Goal: Task Accomplishment & Management: Manage account settings

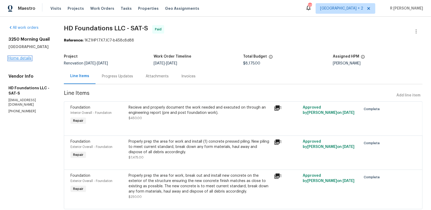
click at [26, 57] on link "Home details" at bounding box center [19, 58] width 23 height 4
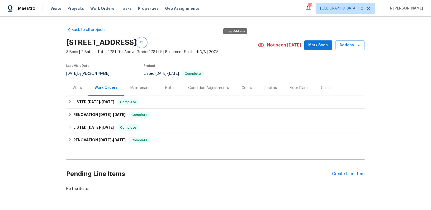
click at [147, 39] on button "button" at bounding box center [142, 43] width 10 height 10
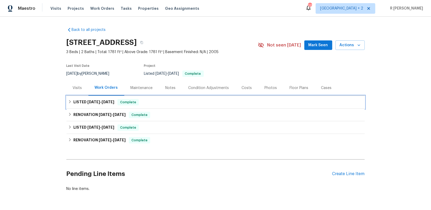
click at [100, 105] on div "LISTED 8/21/25 - 8/27/25 Complete" at bounding box center [216, 102] width 298 height 13
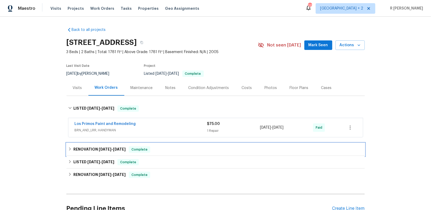
click at [98, 144] on div "RENOVATION 7/29/25 - 7/31/25 Complete" at bounding box center [216, 149] width 298 height 13
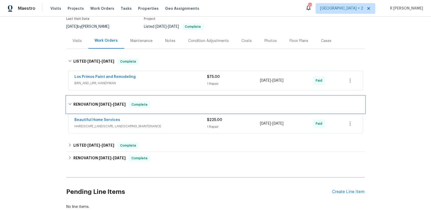
scroll to position [81, 0]
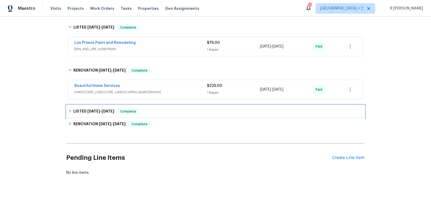
click at [103, 111] on span "7/25/25 - 7/26/25" at bounding box center [100, 111] width 27 height 4
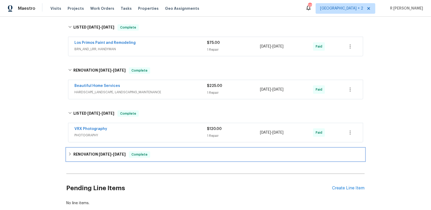
click at [107, 158] on div "RENOVATION 7/7/25 - 8/8/25 Complete" at bounding box center [216, 154] width 298 height 13
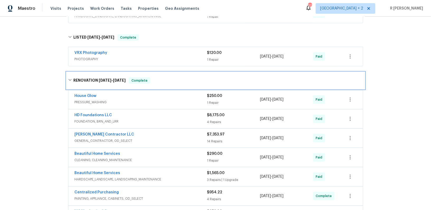
scroll to position [166, 0]
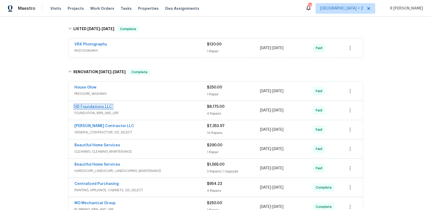
click at [102, 105] on link "HD Foundations LLC" at bounding box center [93, 107] width 37 height 4
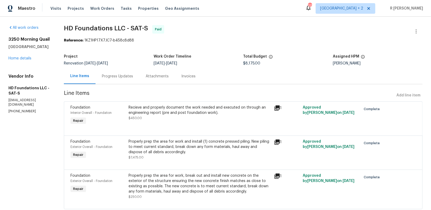
click at [125, 73] on div "Progress Updates" at bounding box center [118, 76] width 44 height 16
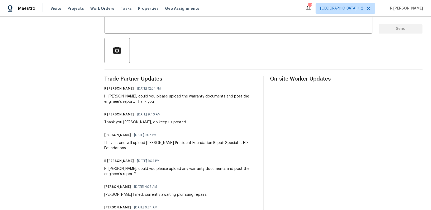
scroll to position [129, 0]
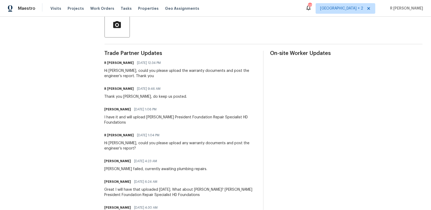
click at [136, 78] on div "Hi Chris, could you please upload the warranty documents and post the engineer’…" at bounding box center [181, 73] width 153 height 11
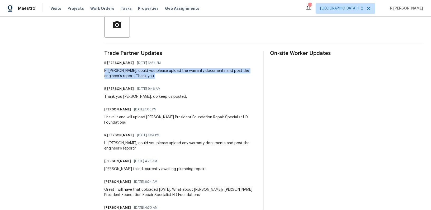
click at [136, 78] on div "Hi Chris, could you please upload the warranty documents and post the engineer’…" at bounding box center [181, 73] width 153 height 11
copy div "Hi Chris, could you please upload the warranty documents and post the engineer’…"
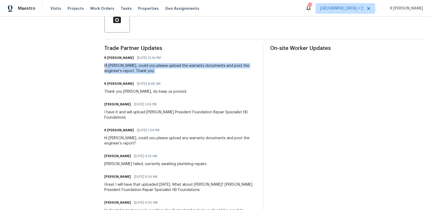
scroll to position [77, 0]
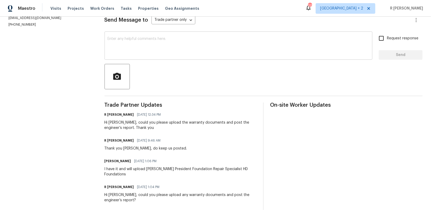
click at [153, 40] on textarea at bounding box center [239, 46] width 262 height 18
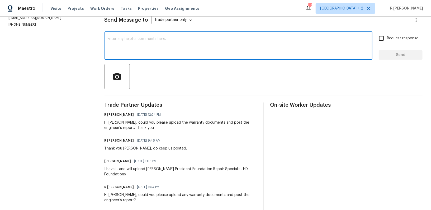
paste textarea "Hi Chris, could you please upload the warranty documents and post the engineer’…"
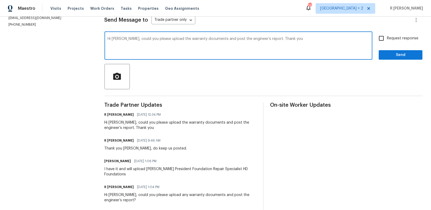
type textarea "Hi Chris, could you please upload the warranty documents and post the engineer’…"
click at [399, 58] on span "Send" at bounding box center [400, 55] width 35 height 7
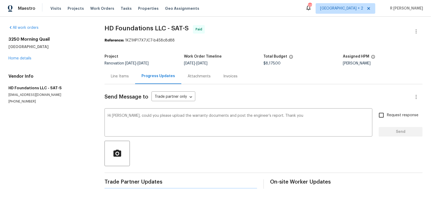
scroll to position [0, 0]
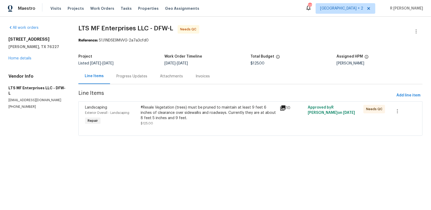
click at [183, 120] on div "#Resale Vegetation (trees) must be pruned to maintain at least 9 feet 6 inches …" at bounding box center [209, 113] width 136 height 16
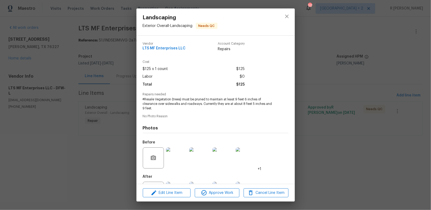
scroll to position [24, 0]
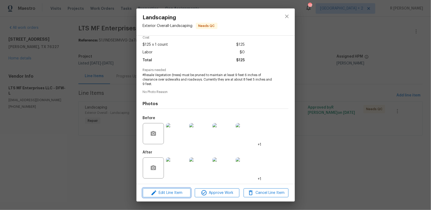
click at [169, 195] on span "Edit Line Item" at bounding box center [166, 193] width 45 height 7
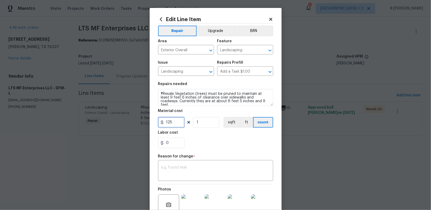
click at [173, 122] on input "125" at bounding box center [171, 122] width 26 height 11
type input "1075"
click at [185, 171] on textarea at bounding box center [215, 171] width 109 height 11
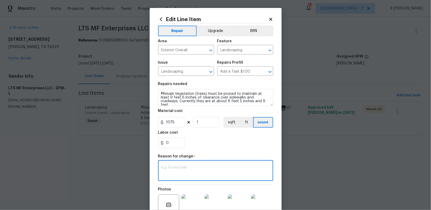
paste textarea "(YK) Updated cost per BR team approval."
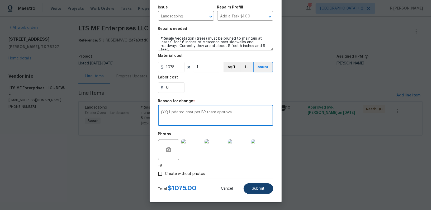
type textarea "(YK) Updated cost per BR team approval."
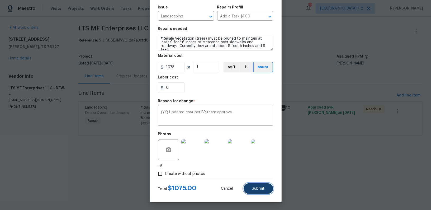
click at [264, 188] on span "Submit" at bounding box center [258, 189] width 13 height 4
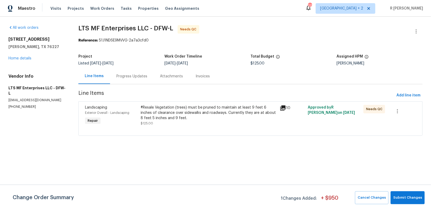
scroll to position [0, 0]
click at [402, 196] on span "Submit Changes" at bounding box center [407, 198] width 29 height 6
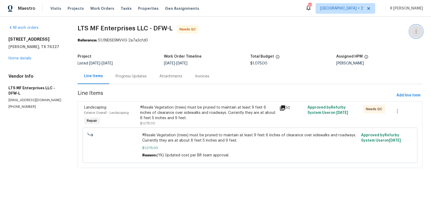
click at [415, 30] on icon "button" at bounding box center [416, 31] width 6 height 6
click at [398, 28] on li "Edit" at bounding box center [399, 31] width 57 height 9
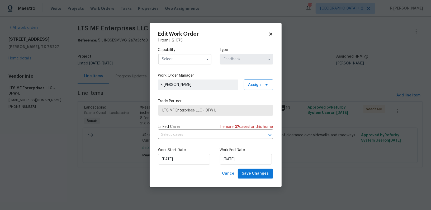
click at [189, 53] on div "Capability" at bounding box center [184, 55] width 53 height 17
click at [188, 58] on input "text" at bounding box center [184, 59] width 53 height 11
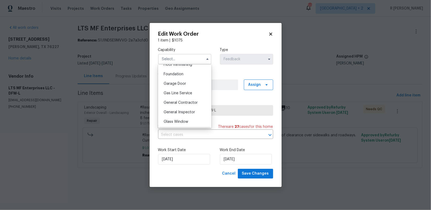
scroll to position [222, 0]
click at [182, 104] on div "General Contractor" at bounding box center [184, 101] width 51 height 10
type input "General Contractor"
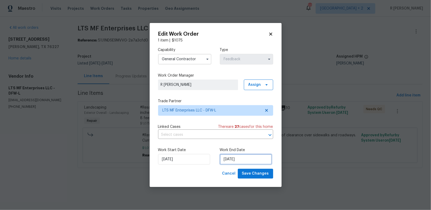
click at [237, 162] on input "15/09/2025" at bounding box center [246, 159] width 52 height 11
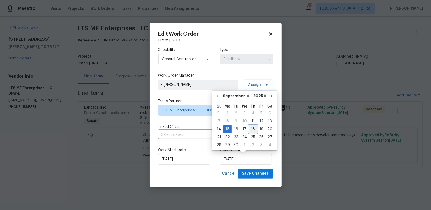
click at [254, 129] on div "18" at bounding box center [253, 128] width 8 height 7
type input "[DATE]"
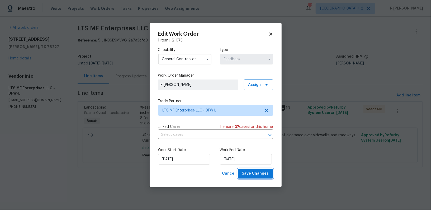
click at [251, 173] on span "Save Changes" at bounding box center [255, 173] width 27 height 7
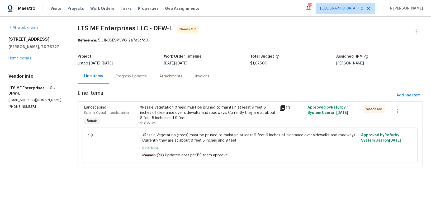
click at [136, 73] on div "Progress Updates" at bounding box center [131, 76] width 44 height 16
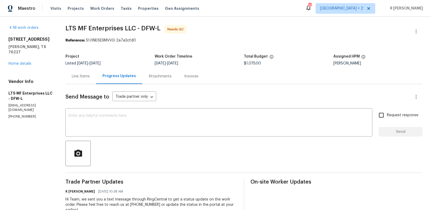
click at [75, 73] on div "Line Items" at bounding box center [80, 76] width 31 height 16
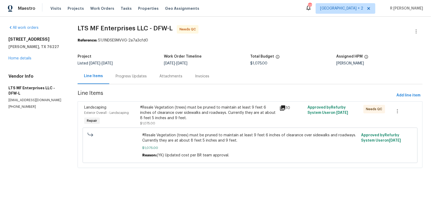
click at [174, 112] on div "#Resale Vegetation (trees) must be pruned to maintain at least 9 feet 6 inches …" at bounding box center [208, 113] width 136 height 16
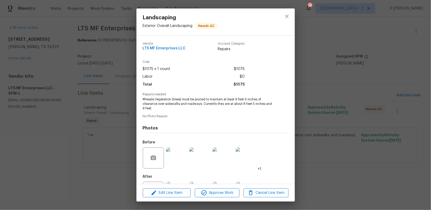
scroll to position [24, 0]
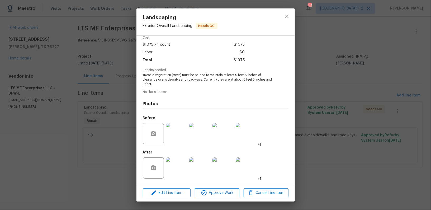
click at [218, 188] on div "Edit Line Item Approve Work Cancel Line Item" at bounding box center [215, 193] width 158 height 18
click at [217, 192] on span "Approve Work" at bounding box center [216, 193] width 41 height 7
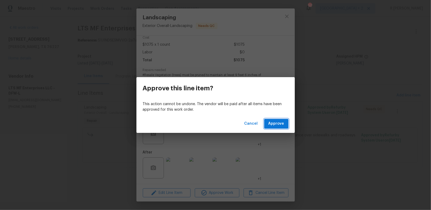
click at [275, 119] on button "Approve" at bounding box center [276, 124] width 24 height 10
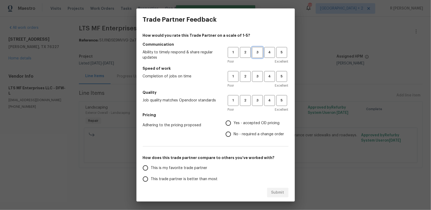
click at [253, 52] on span "3" at bounding box center [258, 52] width 10 height 6
click at [258, 80] on button "3" at bounding box center [257, 76] width 11 height 11
click at [259, 99] on span "3" at bounding box center [258, 100] width 10 height 6
click at [249, 123] on span "Yes - accepted OD pricing" at bounding box center [257, 123] width 46 height 6
click at [234, 123] on input "Yes - accepted OD pricing" at bounding box center [228, 122] width 11 height 11
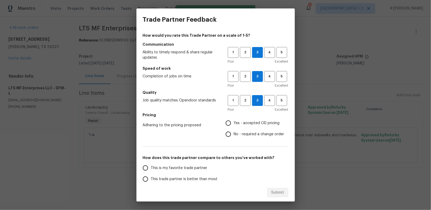
radio input "true"
click at [203, 178] on span "This trade partner is better than most" at bounding box center [184, 179] width 67 height 6
click at [151, 178] on input "This trade partner is better than most" at bounding box center [145, 178] width 11 height 11
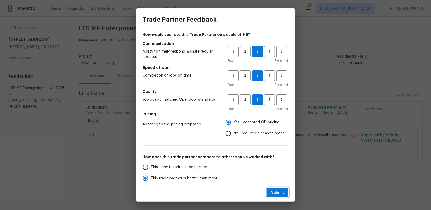
click at [286, 194] on button "Submit" at bounding box center [277, 193] width 21 height 10
radio input "true"
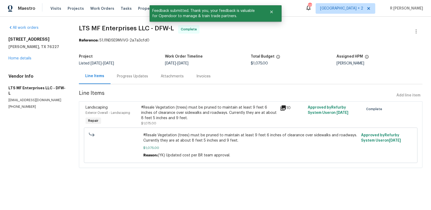
click at [134, 74] on div "Progress Updates" at bounding box center [132, 76] width 31 height 5
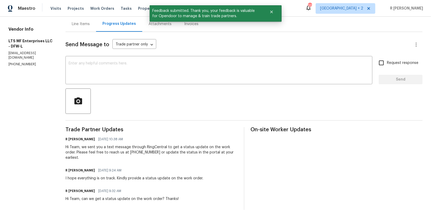
scroll to position [11, 0]
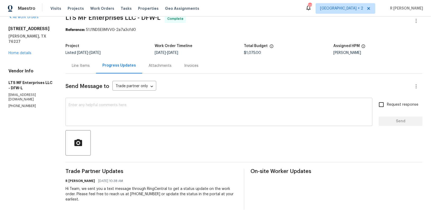
click at [152, 114] on textarea at bounding box center [219, 112] width 301 height 18
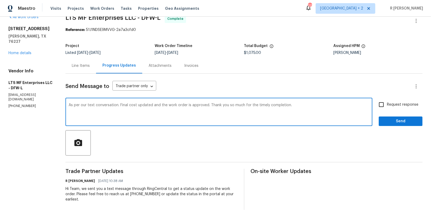
type textarea "As per our text conversation. Final cost updated and the work order is approved…"
click at [387, 102] on input "Request response" at bounding box center [381, 104] width 11 height 11
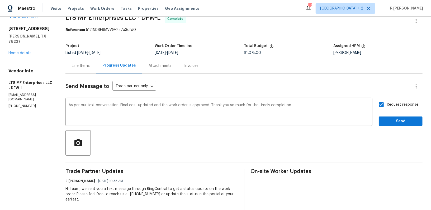
click at [390, 107] on span "Request response" at bounding box center [402, 105] width 31 height 6
click at [387, 107] on input "Request response" at bounding box center [381, 104] width 11 height 11
click at [392, 99] on label "Request response" at bounding box center [397, 104] width 43 height 11
click at [387, 99] on input "Request response" at bounding box center [381, 104] width 11 height 11
checkbox input "true"
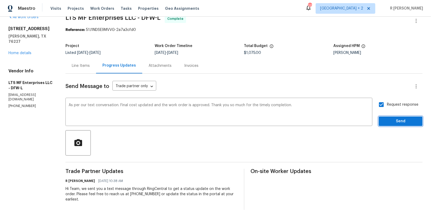
click at [391, 123] on span "Send" at bounding box center [400, 121] width 35 height 7
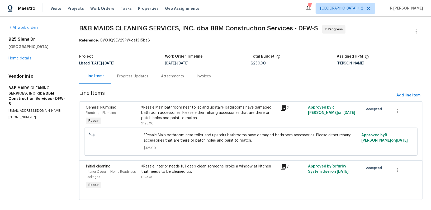
click at [132, 74] on div "Progress Updates" at bounding box center [132, 76] width 31 height 5
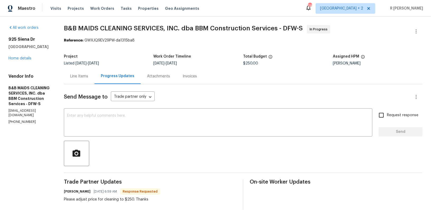
click at [95, 81] on div "Line Items" at bounding box center [79, 76] width 31 height 16
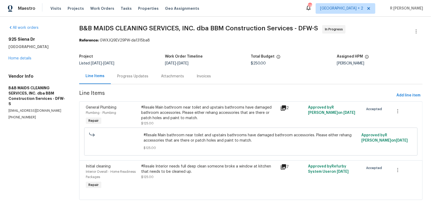
click at [130, 72] on div "Progress Updates" at bounding box center [133, 76] width 44 height 16
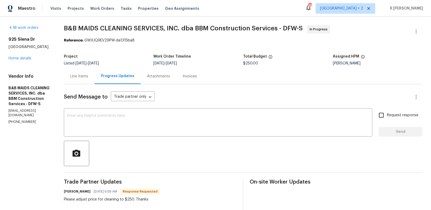
click at [88, 75] on div "Line Items" at bounding box center [79, 76] width 18 height 5
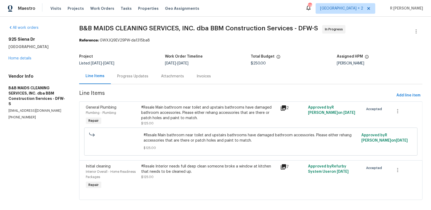
click at [191, 173] on div "#Resale Interior needs full deep clean someone broke a window at kitchen that n…" at bounding box center [209, 169] width 136 height 11
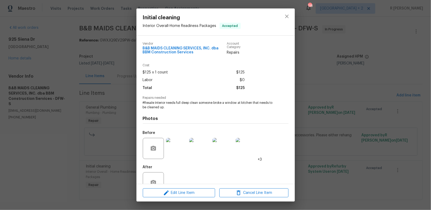
scroll to position [15, 0]
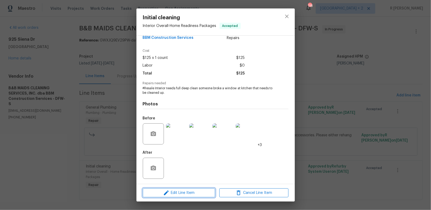
click at [171, 192] on span "Edit Line Item" at bounding box center [178, 193] width 69 height 7
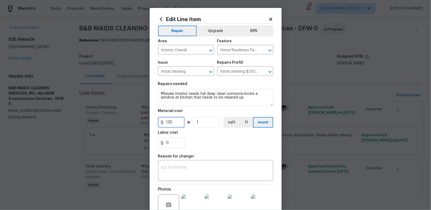
click at [172, 120] on input "125" at bounding box center [171, 122] width 26 height 11
type input "250"
click at [180, 168] on textarea at bounding box center [215, 171] width 109 height 11
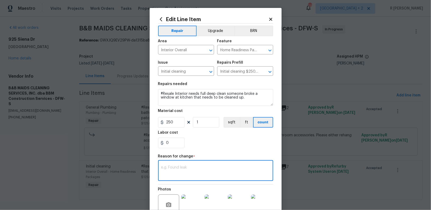
paste textarea "(YK) Updated per vendor’s final cost."
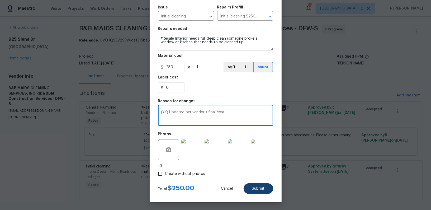
type textarea "(YK) Updated per vendor’s final cost."
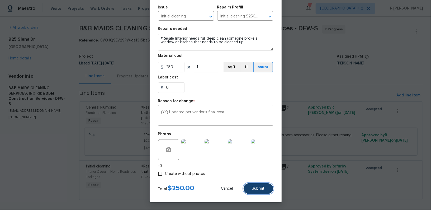
click at [258, 191] on button "Submit" at bounding box center [259, 188] width 30 height 11
type input "125"
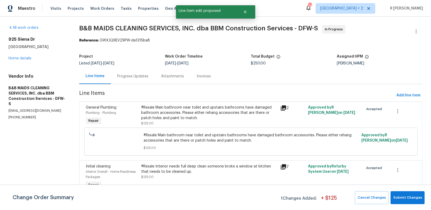
scroll to position [0, 0]
click at [398, 192] on button "Submit Changes" at bounding box center [408, 197] width 34 height 13
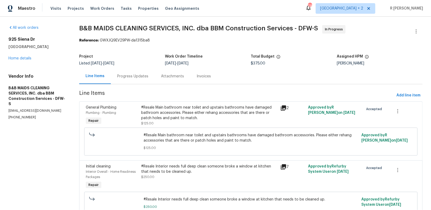
click at [140, 75] on div "Progress Updates" at bounding box center [132, 76] width 31 height 5
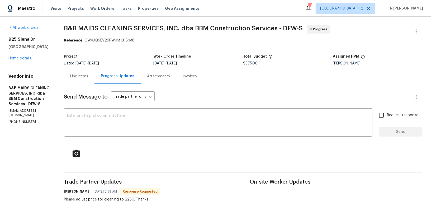
click at [177, 137] on div "Send Message to Trade partner only Trade partner only ​ x ​ Request response Se…" at bounding box center [243, 182] width 359 height 197
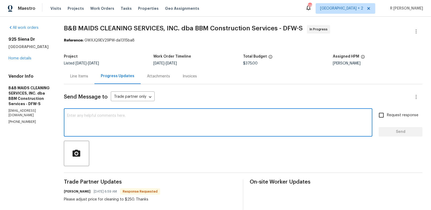
click at [204, 118] on textarea at bounding box center [218, 123] width 302 height 18
type textarea "F"
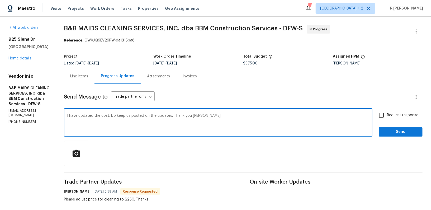
type textarea "I have updated the cost. Do keep us posted on the updates. Thank you Allen"
click at [399, 115] on span "Request response" at bounding box center [402, 115] width 31 height 6
click at [387, 115] on input "Request response" at bounding box center [381, 115] width 11 height 11
checkbox input "true"
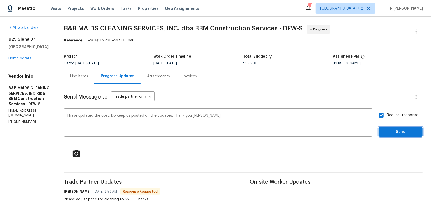
click at [393, 131] on span "Send" at bounding box center [400, 132] width 35 height 7
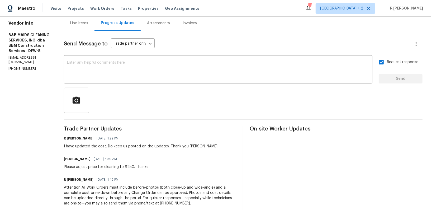
scroll to position [99, 0]
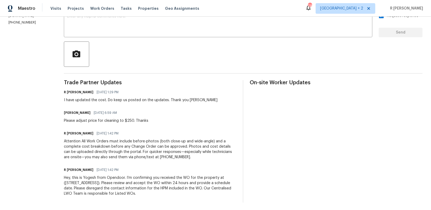
click at [107, 119] on div "Please adjust price for cleaning to $250. Thanks" at bounding box center [106, 120] width 84 height 5
copy div "Please adjust price for cleaning to $250. Thanks"
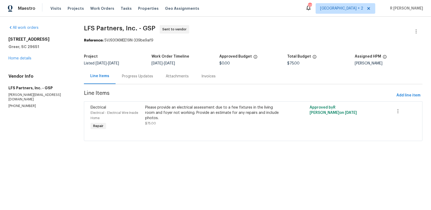
click at [146, 72] on div "Progress Updates" at bounding box center [138, 76] width 44 height 16
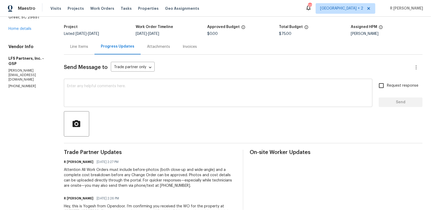
scroll to position [59, 0]
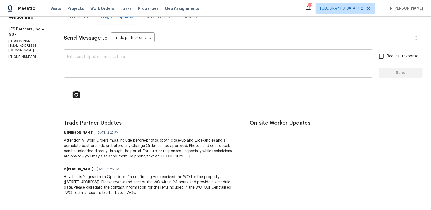
click at [191, 123] on span "Trade Partner Updates" at bounding box center [150, 122] width 173 height 5
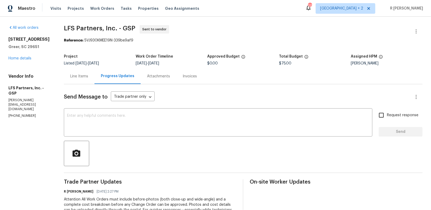
click at [19, 114] on p "(704) 492-6440" at bounding box center [29, 116] width 43 height 4
copy p "(704) 492-6440"
click at [76, 70] on div "Line Items" at bounding box center [79, 76] width 31 height 16
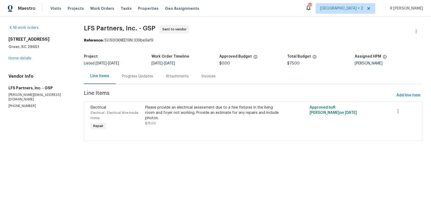
click at [130, 156] on html "Maestro Visits Projects Work Orders Tasks Properties Geo Assignments 117 Nashvi…" at bounding box center [215, 78] width 431 height 156
click at [143, 78] on div "Progress Updates" at bounding box center [137, 76] width 31 height 5
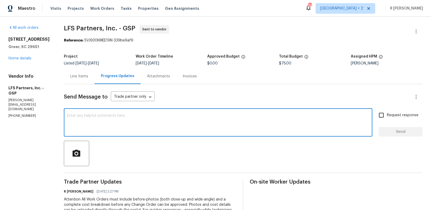
click at [143, 122] on textarea at bounding box center [218, 123] width 302 height 18
type textarea "As per our conversation do keep us posted. Thank you"
click at [385, 131] on span "Send" at bounding box center [400, 132] width 35 height 7
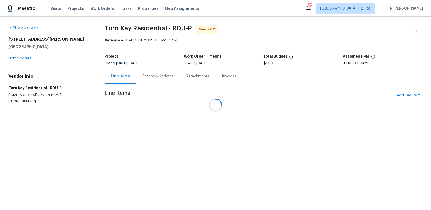
click at [151, 76] on div at bounding box center [215, 105] width 431 height 210
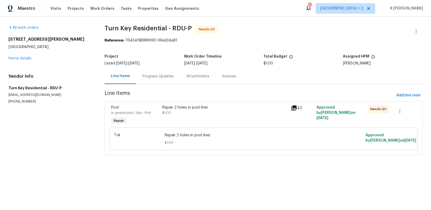
click at [151, 76] on div "Progress Updates" at bounding box center [158, 76] width 31 height 5
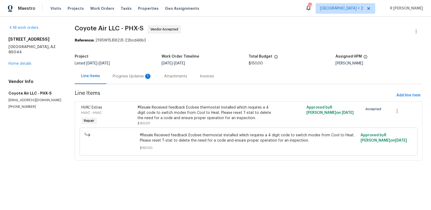
click at [130, 78] on div "Progress Updates 1" at bounding box center [132, 76] width 39 height 5
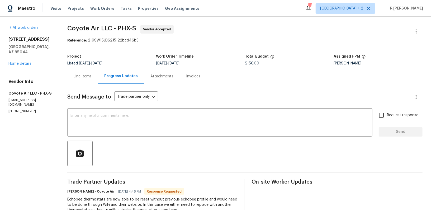
click at [79, 71] on div "Line Items" at bounding box center [82, 76] width 31 height 16
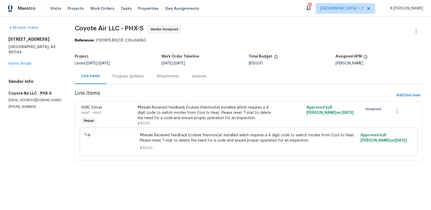
click at [119, 83] on div "Progress Updates" at bounding box center [128, 76] width 44 height 16
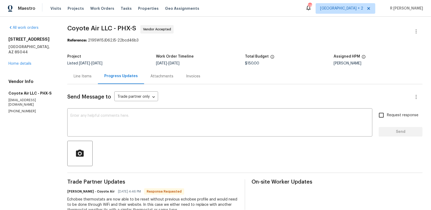
scroll to position [54, 0]
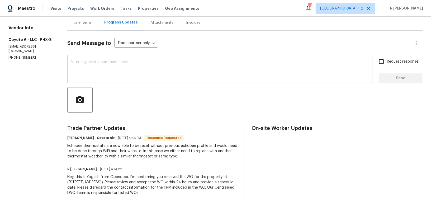
click at [153, 76] on textarea at bounding box center [219, 69] width 299 height 18
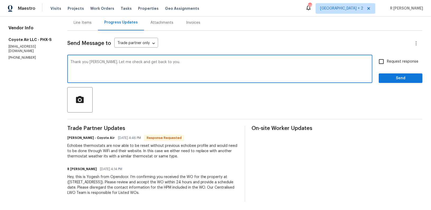
type textarea "Thank you Alex. Let me check and get back to you."
click at [395, 59] on span "Request response" at bounding box center [402, 62] width 31 height 6
click at [387, 59] on input "Request response" at bounding box center [381, 61] width 11 height 11
checkbox input "true"
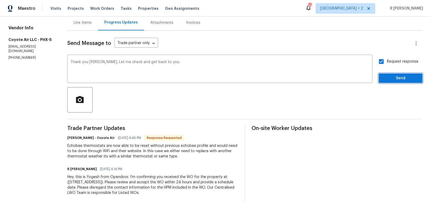
click at [393, 75] on span "Send" at bounding box center [400, 78] width 35 height 7
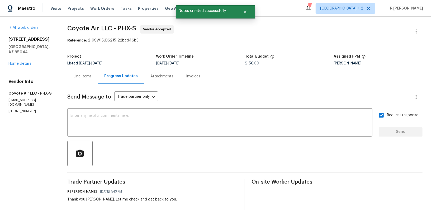
scroll to position [65, 0]
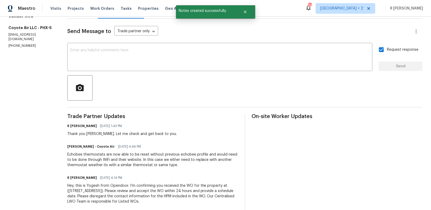
click at [96, 152] on div "Echobee thermostats are now able to be reset without previous echobee profile a…" at bounding box center [152, 160] width 171 height 16
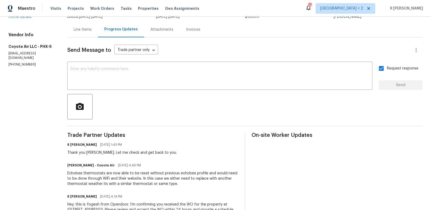
scroll to position [74, 0]
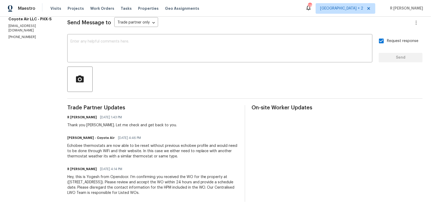
click at [106, 147] on div "Echobee thermostats are now able to be reset without previous echobee profile a…" at bounding box center [152, 151] width 171 height 16
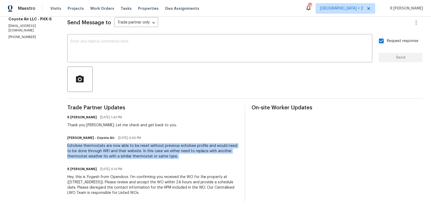
click at [106, 147] on div "Echobee thermostats are now able to be reset without previous echobee profile a…" at bounding box center [152, 151] width 171 height 16
copy div "Echobee thermostats are now able to be reset without previous echobee profile a…"
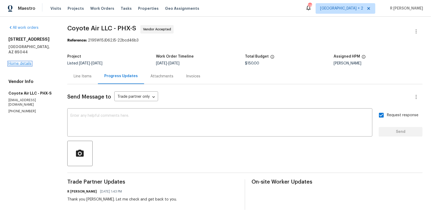
click at [30, 64] on link "Home details" at bounding box center [19, 64] width 23 height 4
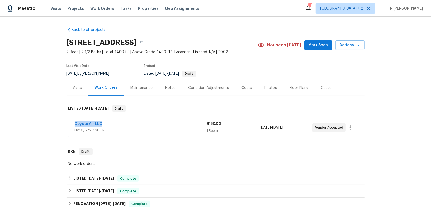
drag, startPoint x: 110, startPoint y: 124, endPoint x: 28, endPoint y: 124, distance: 81.6
click at [28, 124] on div "Back to all projects 5015 E Cheyenne Dr Unit 14, Phoenix, AZ 85044 2 Beds | 2 1…" at bounding box center [215, 113] width 431 height 193
copy link "Coyote Air LLC"
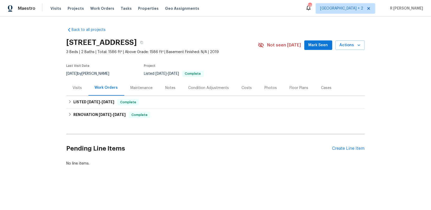
click at [80, 85] on div "Visits" at bounding box center [77, 87] width 9 height 5
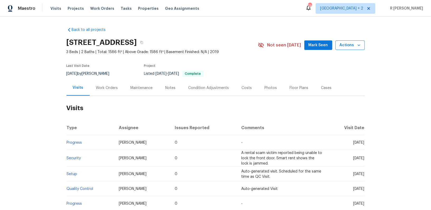
click at [339, 48] on button "Actions" at bounding box center [350, 45] width 29 height 10
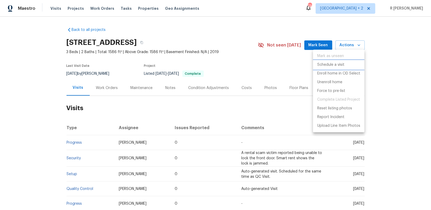
click at [331, 66] on p "Schedule a visit" at bounding box center [330, 65] width 27 height 6
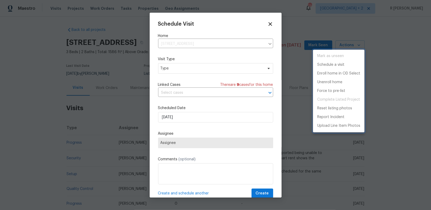
click at [196, 69] on div at bounding box center [215, 105] width 431 height 210
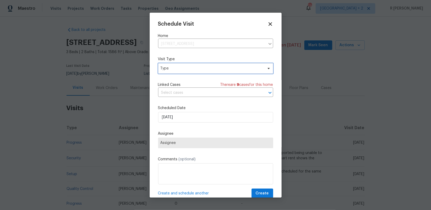
click at [187, 69] on span "Type" at bounding box center [212, 68] width 103 height 5
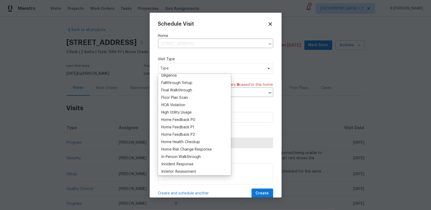
scroll to position [122, 0]
click at [192, 140] on div "Home Health Checkup" at bounding box center [180, 141] width 39 height 5
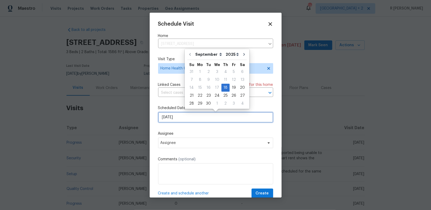
click at [180, 115] on input "[DATE]" at bounding box center [215, 117] width 115 height 11
click at [199, 94] on div "22" at bounding box center [200, 95] width 8 height 7
type input "[DATE]"
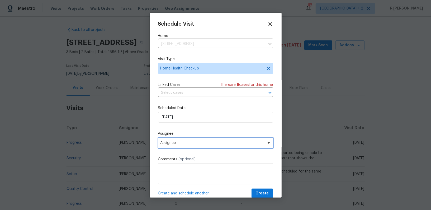
click at [161, 145] on span "Assignee" at bounding box center [212, 143] width 103 height 4
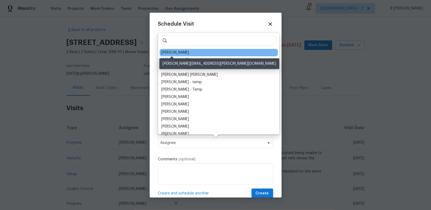
click at [173, 52] on div "[PERSON_NAME]" at bounding box center [175, 52] width 28 height 5
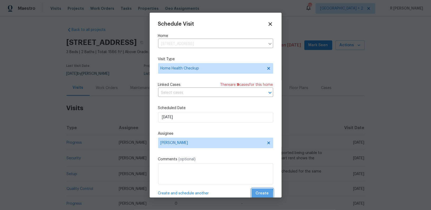
click at [260, 196] on span "Create" at bounding box center [262, 193] width 13 height 7
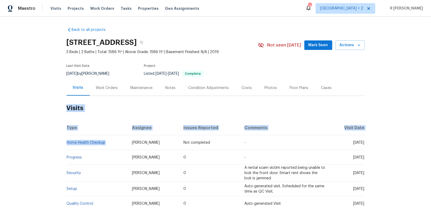
drag, startPoint x: 113, startPoint y: 143, endPoint x: 0, endPoint y: 143, distance: 113.3
click at [0, 143] on div "Back to all projects [STREET_ADDRESS] 3 Beds | 2 Baths | Total: 1586 ft² | Abov…" at bounding box center [215, 113] width 431 height 193
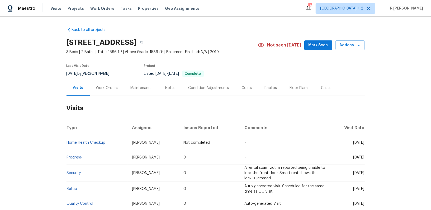
click at [119, 144] on td "Home Health Checkup" at bounding box center [98, 142] width 62 height 15
drag, startPoint x: 117, startPoint y: 144, endPoint x: 68, endPoint y: 142, distance: 49.7
click at [68, 142] on td "Home Health Checkup" at bounding box center [98, 142] width 62 height 15
copy link "Home Health Checkup"
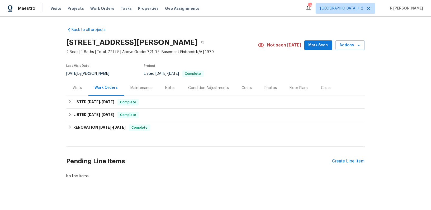
click at [81, 87] on div "Visits" at bounding box center [77, 87] width 9 height 5
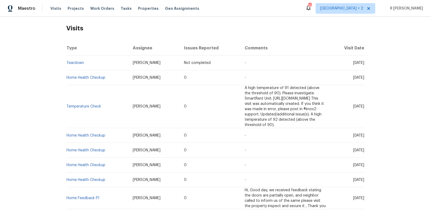
scroll to position [78, 0]
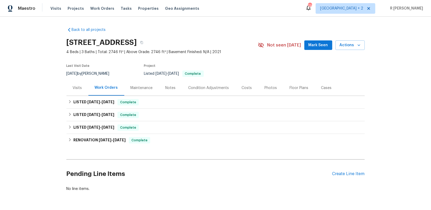
click at [77, 86] on div "Visits" at bounding box center [77, 87] width 9 height 5
click at [76, 90] on div "Visits" at bounding box center [77, 87] width 9 height 5
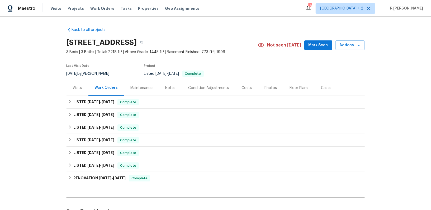
click at [79, 85] on div "Visits" at bounding box center [77, 87] width 9 height 5
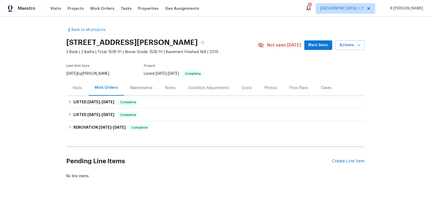
click at [76, 84] on div "Visits" at bounding box center [78, 88] width 22 height 16
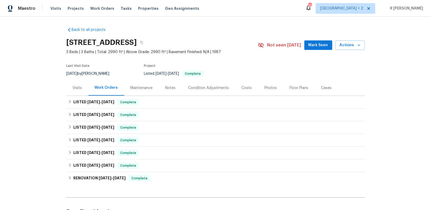
click at [81, 83] on div "Visits" at bounding box center [78, 88] width 22 height 16
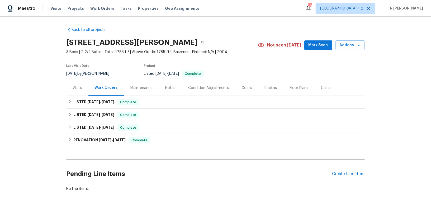
click at [77, 86] on div "Visits" at bounding box center [77, 87] width 9 height 5
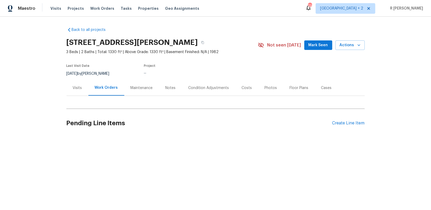
click at [88, 91] on div "Visits" at bounding box center [78, 88] width 22 height 16
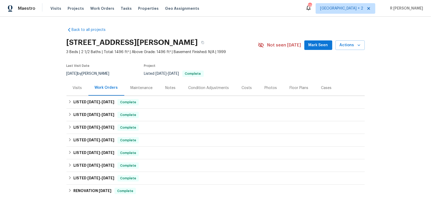
click at [78, 86] on div "Visits" at bounding box center [77, 87] width 9 height 5
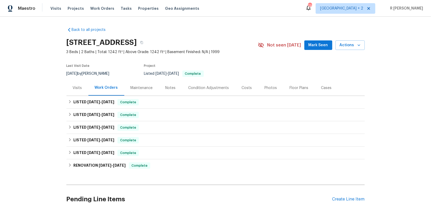
click at [80, 89] on div "Visits" at bounding box center [77, 87] width 9 height 5
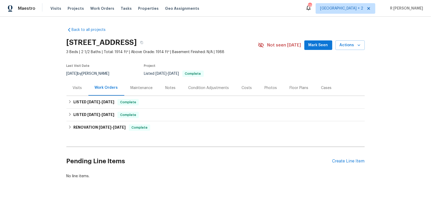
click at [79, 84] on div "Visits" at bounding box center [78, 88] width 22 height 16
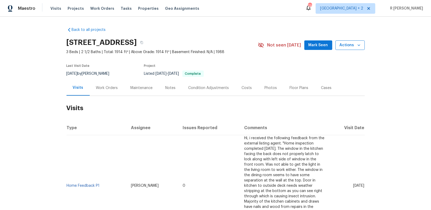
click at [356, 47] on span "Actions" at bounding box center [350, 45] width 21 height 7
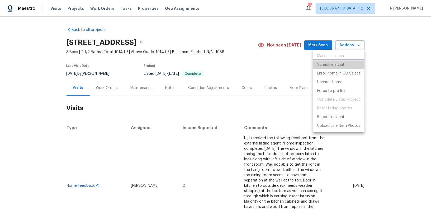
click at [328, 68] on li "Schedule a visit" at bounding box center [338, 64] width 51 height 9
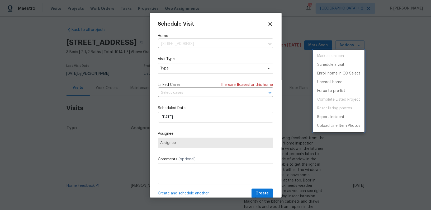
click at [182, 68] on div at bounding box center [215, 105] width 431 height 210
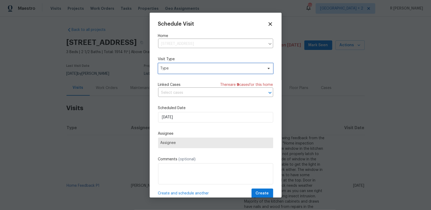
click at [182, 68] on span "Type" at bounding box center [212, 68] width 103 height 5
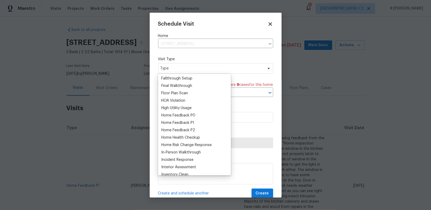
scroll to position [126, 0]
click at [175, 137] on div "Home Health Checkup" at bounding box center [180, 137] width 39 height 5
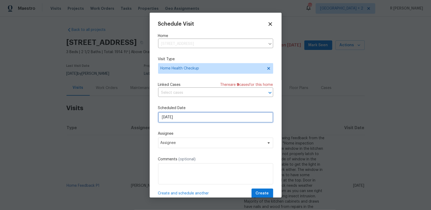
click at [178, 119] on input "18/09/2025" at bounding box center [215, 117] width 115 height 11
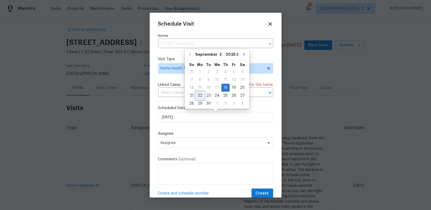
click at [202, 99] on div "22" at bounding box center [200, 95] width 8 height 7
type input "22/09/2025"
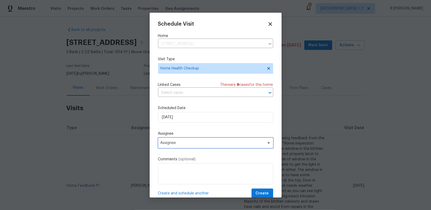
click at [187, 144] on span "Assignee" at bounding box center [212, 143] width 103 height 4
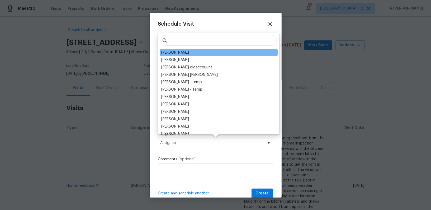
click at [189, 53] on div "Lee Privette" at bounding box center [219, 52] width 118 height 7
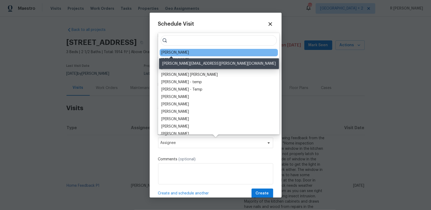
click at [174, 52] on div "Lee Privette" at bounding box center [175, 52] width 28 height 5
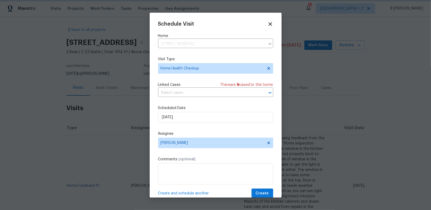
scroll to position [10, 0]
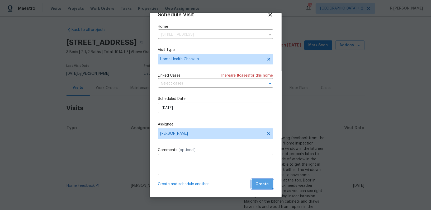
click at [262, 183] on span "Create" at bounding box center [262, 184] width 13 height 7
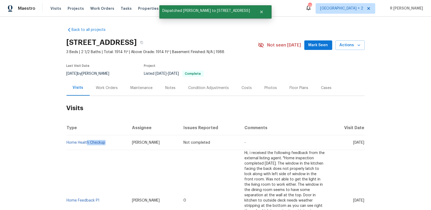
drag, startPoint x: 112, startPoint y: 142, endPoint x: 31, endPoint y: 142, distance: 81.1
click at [31, 142] on div "Back to all projects 19 Pedestal Rock Ln, Durham, NC 27712 3 Beds | 2 1/2 Baths…" at bounding box center [215, 113] width 431 height 193
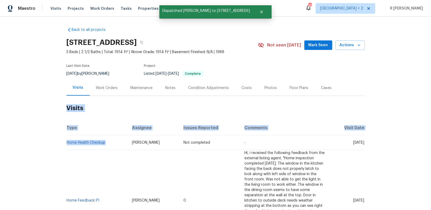
click at [31, 142] on div "Back to all projects 19 Pedestal Rock Ln, Durham, NC 27712 3 Beds | 2 1/2 Baths…" at bounding box center [215, 113] width 431 height 193
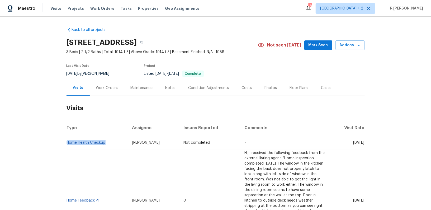
drag, startPoint x: 112, startPoint y: 143, endPoint x: 67, endPoint y: 143, distance: 44.9
click at [67, 143] on td "Home Health Checkup" at bounding box center [98, 142] width 62 height 15
copy link "Home Health Checkup"
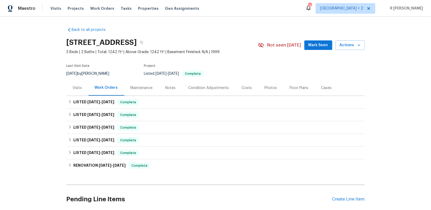
click at [73, 90] on div "Visits" at bounding box center [77, 87] width 9 height 5
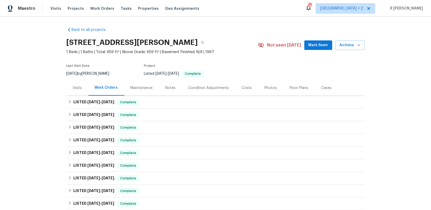
click at [83, 88] on div "Visits" at bounding box center [78, 88] width 22 height 16
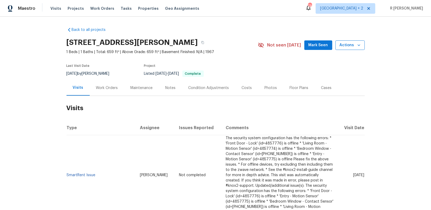
click at [346, 47] on span "Actions" at bounding box center [350, 45] width 21 height 7
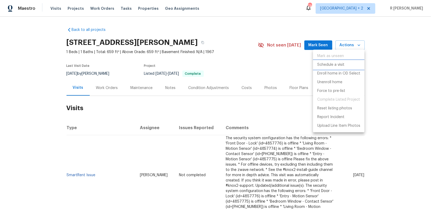
click at [327, 65] on p "Schedule a visit" at bounding box center [330, 65] width 27 height 6
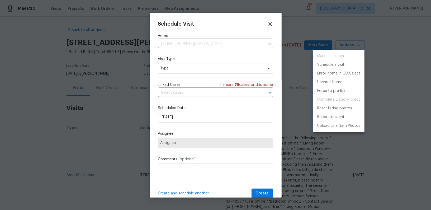
click at [196, 67] on div at bounding box center [215, 105] width 431 height 210
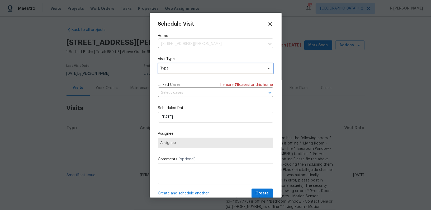
click at [183, 67] on span "Type" at bounding box center [212, 68] width 103 height 5
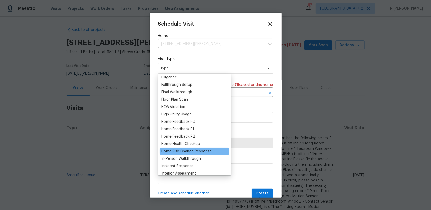
scroll to position [120, 0]
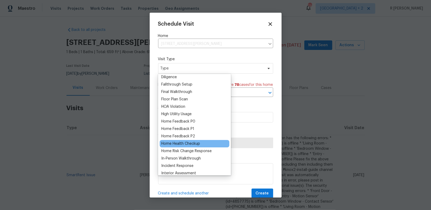
click at [180, 143] on div "Home Health Checkup" at bounding box center [180, 143] width 39 height 5
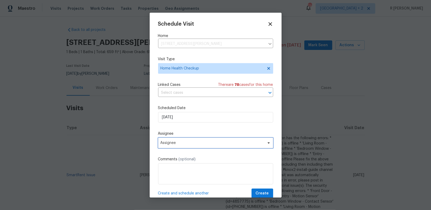
click at [184, 144] on span "Assignee" at bounding box center [212, 143] width 103 height 4
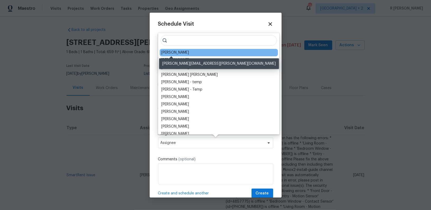
click at [177, 52] on div "Lee Privette" at bounding box center [175, 52] width 28 height 5
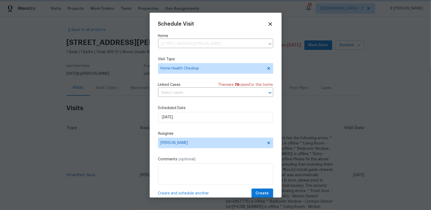
scroll to position [10, 0]
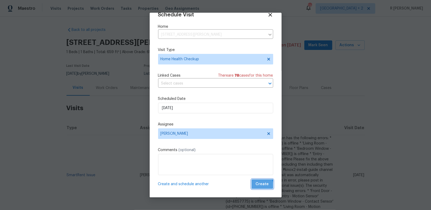
click at [260, 186] on span "Create" at bounding box center [262, 184] width 13 height 7
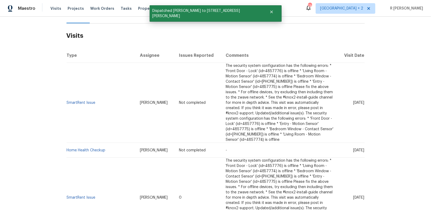
scroll to position [89, 0]
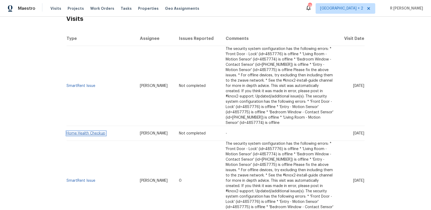
click at [90, 131] on link "Home Health Checkup" at bounding box center [86, 133] width 39 height 4
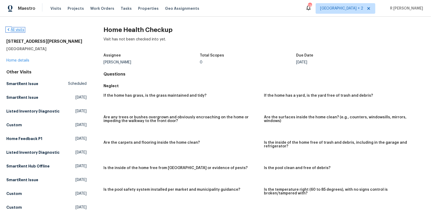
click at [18, 29] on link "All visits" at bounding box center [15, 30] width 18 height 4
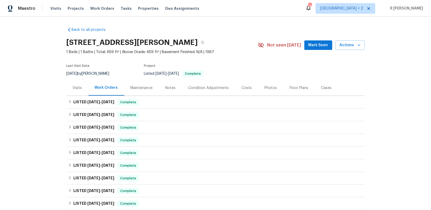
click at [74, 87] on div "Visits" at bounding box center [77, 87] width 9 height 5
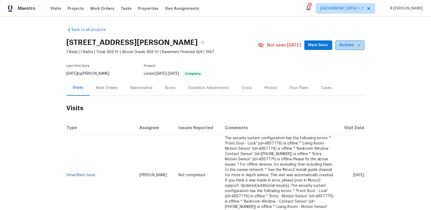
click at [349, 46] on span "Actions" at bounding box center [350, 45] width 21 height 7
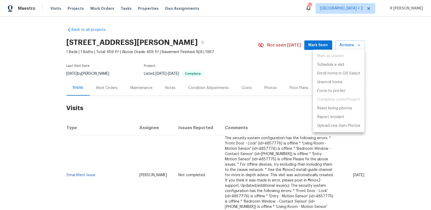
click at [275, 61] on div at bounding box center [215, 105] width 431 height 210
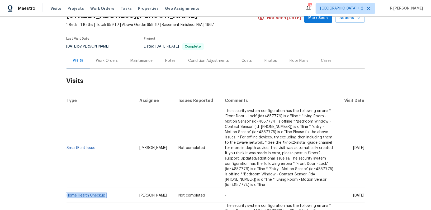
scroll to position [72, 0]
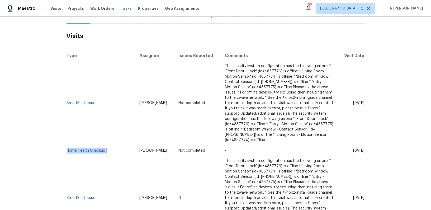
copy link "Home Health Checkup"
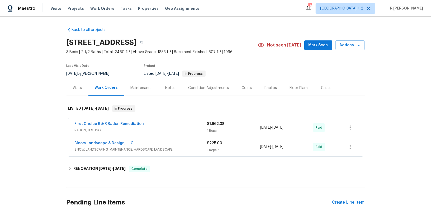
click at [82, 93] on div "Visits" at bounding box center [78, 88] width 22 height 16
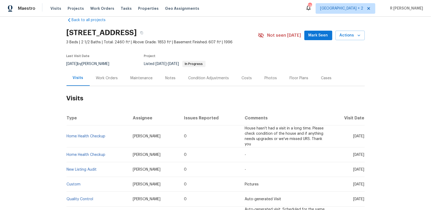
scroll to position [10, 0]
click at [347, 30] on button "Actions" at bounding box center [350, 35] width 29 height 10
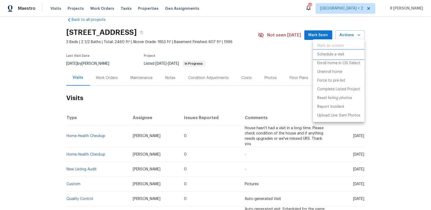
click at [328, 54] on p "Schedule a visit" at bounding box center [330, 55] width 27 height 6
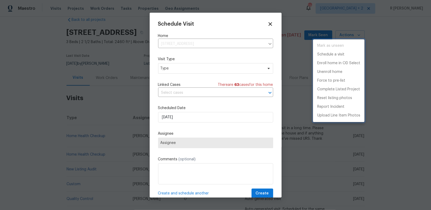
click at [178, 63] on div at bounding box center [215, 105] width 431 height 210
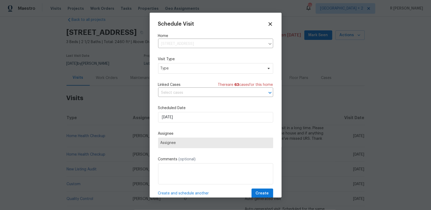
click at [171, 78] on div "Schedule Visit Home 114 Canterfield Rd, Cary, NC 27513 ​ Visit Type Type Linked…" at bounding box center [215, 109] width 115 height 177
click at [166, 75] on div "Schedule Visit Home 114 Canterfield Rd, Cary, NC 27513 ​ Visit Type Type Linked…" at bounding box center [215, 109] width 115 height 177
click at [182, 69] on span "Type" at bounding box center [212, 68] width 103 height 5
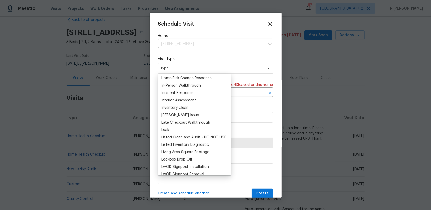
scroll to position [115, 0]
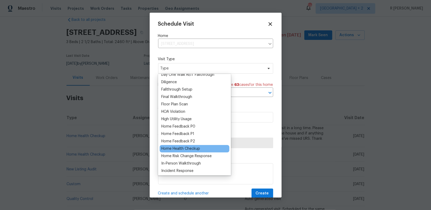
click at [181, 145] on div "Home Health Checkup" at bounding box center [195, 148] width 70 height 7
click at [176, 148] on div "Home Health Checkup" at bounding box center [180, 148] width 39 height 5
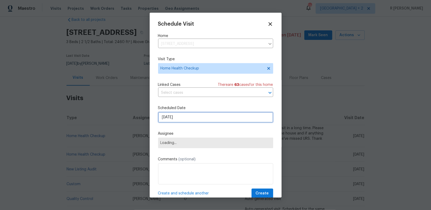
click at [179, 119] on input "[DATE]" at bounding box center [215, 117] width 115 height 11
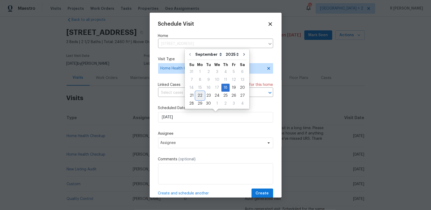
click at [199, 97] on div "22" at bounding box center [200, 95] width 8 height 7
type input "[DATE]"
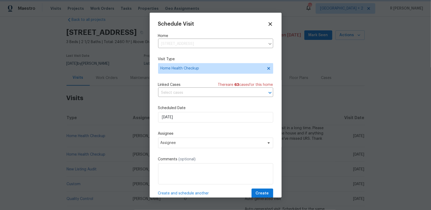
scroll to position [10, 0]
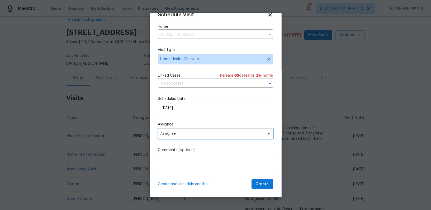
click at [187, 132] on span "Assignee" at bounding box center [212, 133] width 103 height 4
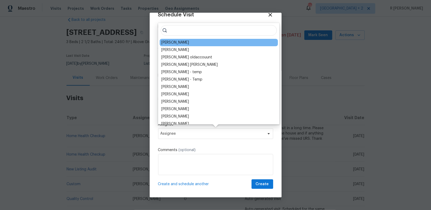
click at [188, 43] on div "[PERSON_NAME]" at bounding box center [219, 42] width 118 height 7
click at [191, 42] on div "[PERSON_NAME]" at bounding box center [219, 42] width 118 height 7
click at [173, 41] on div "[PERSON_NAME]" at bounding box center [175, 42] width 28 height 5
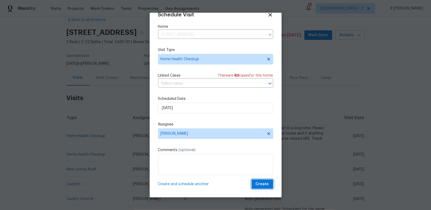
click at [264, 183] on span "Create" at bounding box center [262, 184] width 13 height 7
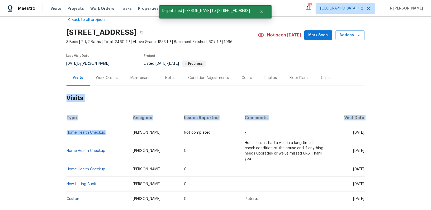
drag, startPoint x: 112, startPoint y: 131, endPoint x: 0, endPoint y: 120, distance: 112.8
click at [0, 120] on div "Back to all projects 114 Canterfield Rd, Cary, NC 27513 3 Beds | 2 1/2 Baths | …" at bounding box center [215, 113] width 431 height 193
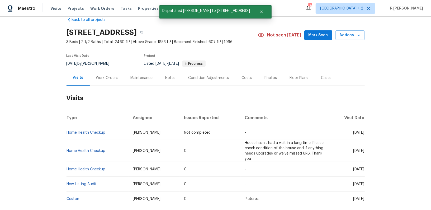
click at [114, 133] on td "Home Health Checkup" at bounding box center [98, 132] width 62 height 15
drag, startPoint x: 109, startPoint y: 133, endPoint x: 67, endPoint y: 133, distance: 42.2
click at [67, 133] on td "Home Health Checkup" at bounding box center [98, 132] width 62 height 15
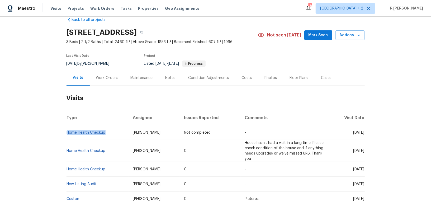
copy link "Home Health Checkup"
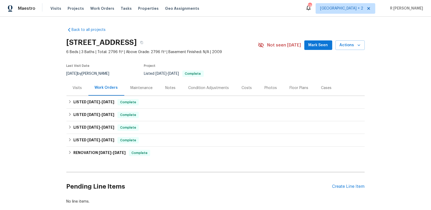
click at [76, 88] on div "Visits" at bounding box center [77, 87] width 9 height 5
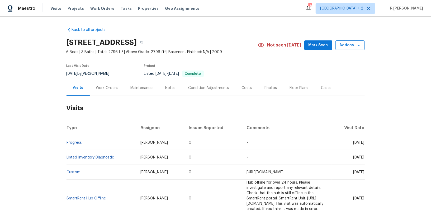
click at [355, 48] on span "Actions" at bounding box center [350, 45] width 21 height 7
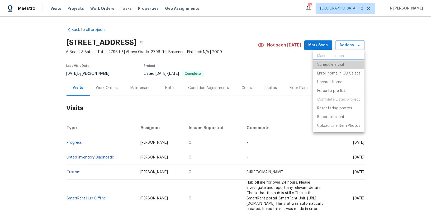
click at [335, 65] on p "Schedule a visit" at bounding box center [330, 65] width 27 height 6
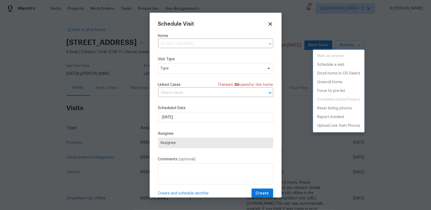
click at [188, 72] on div at bounding box center [215, 105] width 431 height 210
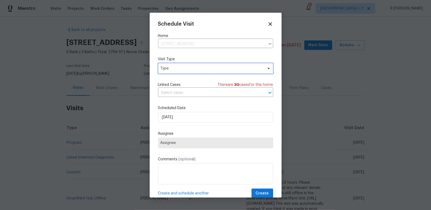
click at [178, 66] on span "Type" at bounding box center [212, 68] width 103 height 5
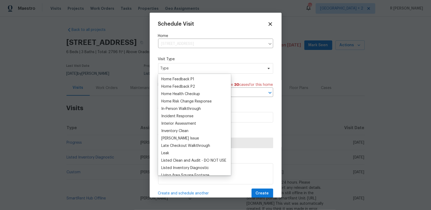
scroll to position [139, 0]
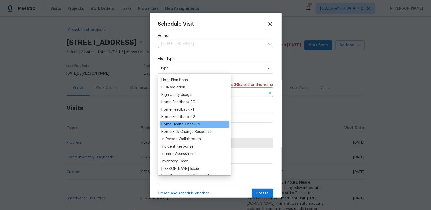
click at [177, 122] on div "Home Health Checkup" at bounding box center [180, 124] width 39 height 5
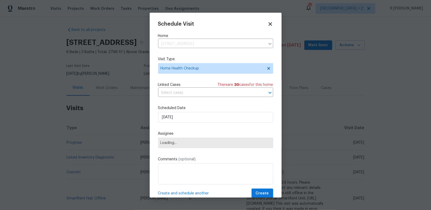
click at [187, 112] on div "Scheduled Date 18/09/2025" at bounding box center [215, 113] width 115 height 17
click at [187, 117] on input "[DATE]" at bounding box center [215, 117] width 115 height 11
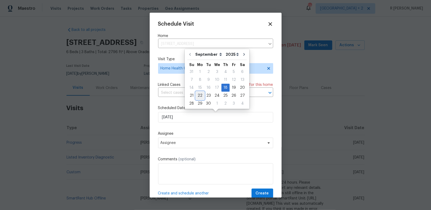
click at [200, 96] on div "22" at bounding box center [200, 95] width 8 height 7
type input "[DATE]"
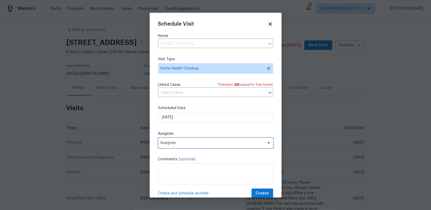
click at [180, 146] on span "Assignee" at bounding box center [215, 143] width 115 height 11
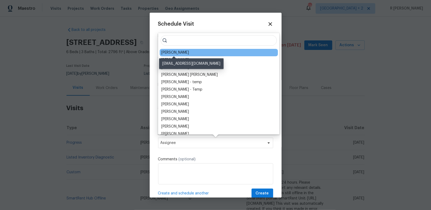
click at [180, 53] on div "[PERSON_NAME]" at bounding box center [175, 52] width 28 height 5
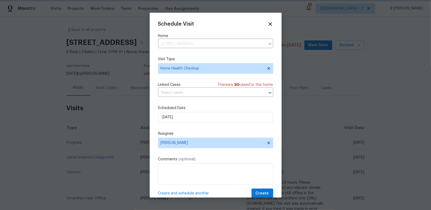
scroll to position [10, 0]
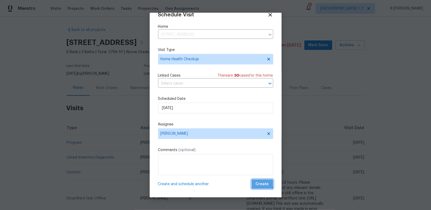
click at [263, 183] on span "Create" at bounding box center [262, 184] width 13 height 7
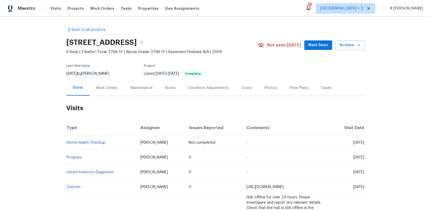
drag, startPoint x: 112, startPoint y: 142, endPoint x: 38, endPoint y: 139, distance: 74.0
click at [38, 139] on div "Back to all projects 1012 Fulbright Dr, Morrisville, NC 27560 6 Beds | 3 Baths …" at bounding box center [215, 113] width 431 height 193
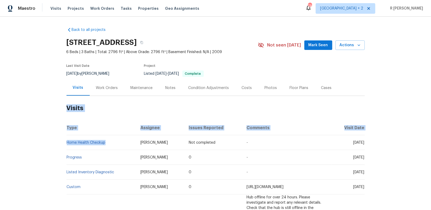
click at [38, 139] on div "Back to all projects 1012 Fulbright Dr, Morrisville, NC 27560 6 Beds | 3 Baths …" at bounding box center [215, 113] width 431 height 193
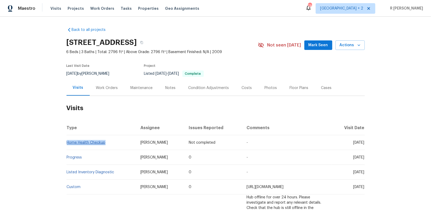
drag, startPoint x: 107, startPoint y: 143, endPoint x: 67, endPoint y: 143, distance: 40.7
click at [67, 143] on td "Home Health Checkup" at bounding box center [102, 142] width 70 height 15
copy link "Home Health Checkup"
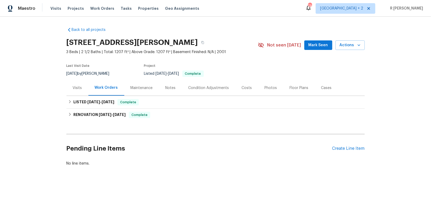
click at [78, 88] on div "Visits" at bounding box center [77, 87] width 9 height 5
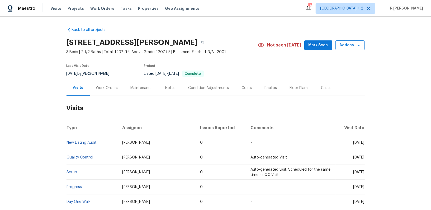
click at [353, 45] on span "Actions" at bounding box center [350, 45] width 21 height 7
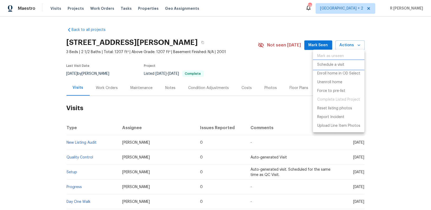
click at [332, 62] on p "Schedule a visit" at bounding box center [330, 65] width 27 height 6
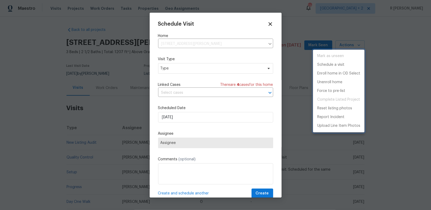
click at [201, 68] on div at bounding box center [215, 105] width 431 height 210
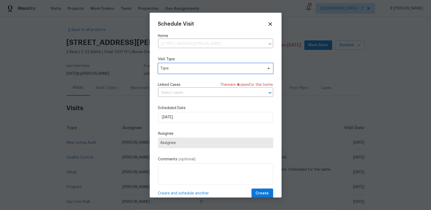
click at [201, 68] on span "Type" at bounding box center [212, 68] width 103 height 5
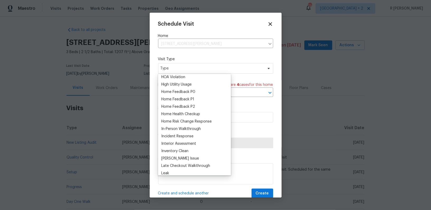
scroll to position [149, 0]
click at [186, 116] on div "Home Health Checkup" at bounding box center [180, 114] width 39 height 5
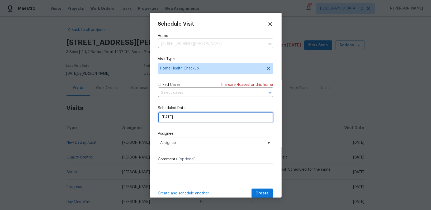
click at [172, 120] on input "[DATE]" at bounding box center [215, 117] width 115 height 11
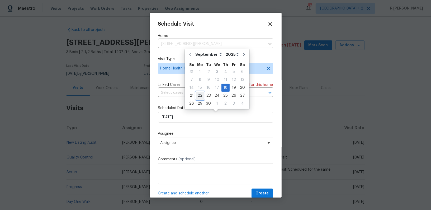
click at [198, 97] on div "22" at bounding box center [200, 95] width 8 height 7
type input "[DATE]"
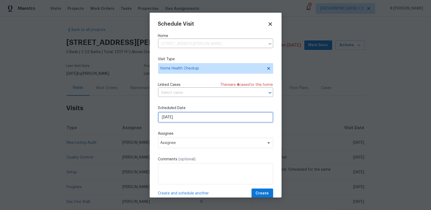
click at [193, 118] on input "[DATE]" at bounding box center [215, 117] width 115 height 11
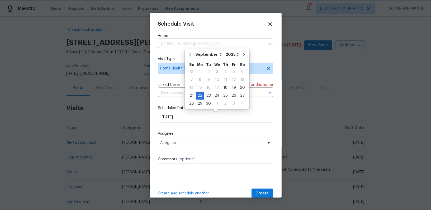
click at [173, 149] on div "Schedule Visit Home [STREET_ADDRESS][PERSON_NAME] ​ Visit Type Home Health Chec…" at bounding box center [215, 109] width 115 height 177
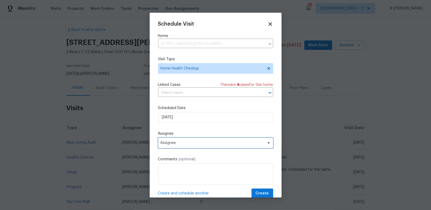
click at [186, 145] on span "Assignee" at bounding box center [212, 143] width 103 height 4
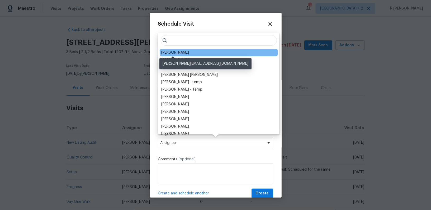
click at [181, 51] on div "[PERSON_NAME]" at bounding box center [175, 52] width 28 height 5
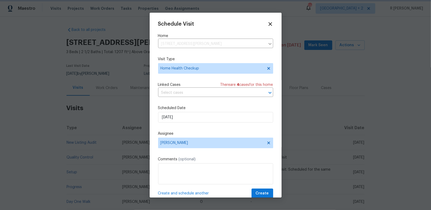
scroll to position [10, 0]
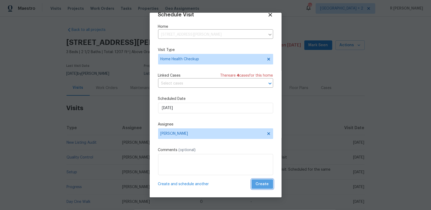
click at [266, 186] on span "Create" at bounding box center [262, 184] width 13 height 7
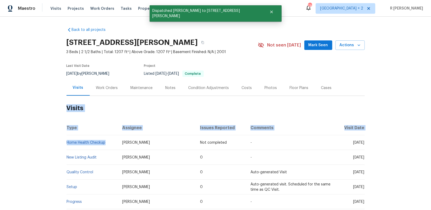
drag, startPoint x: 112, startPoint y: 144, endPoint x: 43, endPoint y: 144, distance: 69.7
click at [43, 144] on div "Back to all projects [STREET_ADDRESS][PERSON_NAME] 3 Beds | 2 1/2 Baths | Total…" at bounding box center [215, 113] width 431 height 193
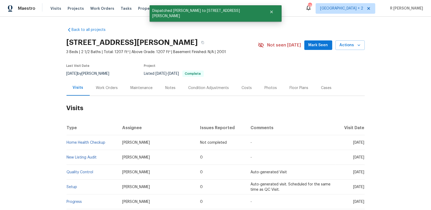
click at [108, 147] on td "Home Health Checkup" at bounding box center [93, 142] width 52 height 15
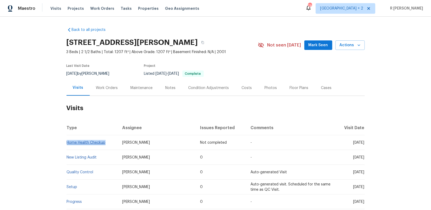
drag, startPoint x: 112, startPoint y: 143, endPoint x: 67, endPoint y: 142, distance: 44.9
click at [67, 142] on td "Home Health Checkup" at bounding box center [93, 142] width 52 height 15
copy link "Home Health Checkup"
